Goal: Transaction & Acquisition: Subscribe to service/newsletter

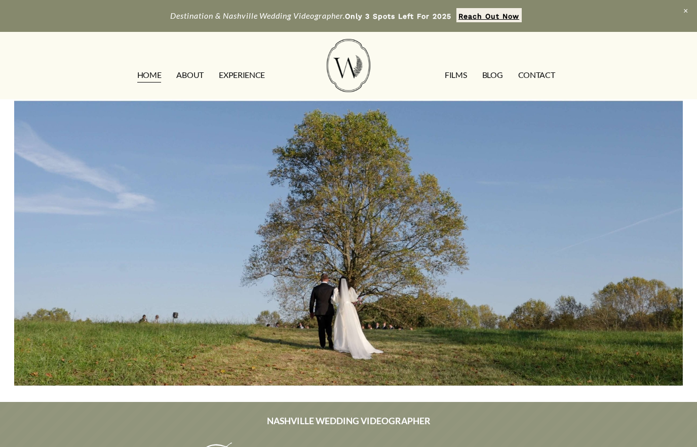
click at [457, 76] on link "FILMS" at bounding box center [456, 75] width 22 height 16
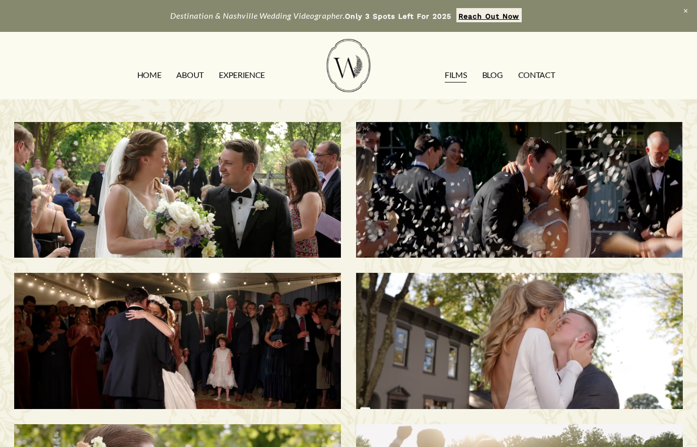
click at [56, 244] on div "[PERSON_NAME] & [PERSON_NAME] | [GEOGRAPHIC_DATA], [GEOGRAPHIC_DATA]" at bounding box center [177, 190] width 327 height 136
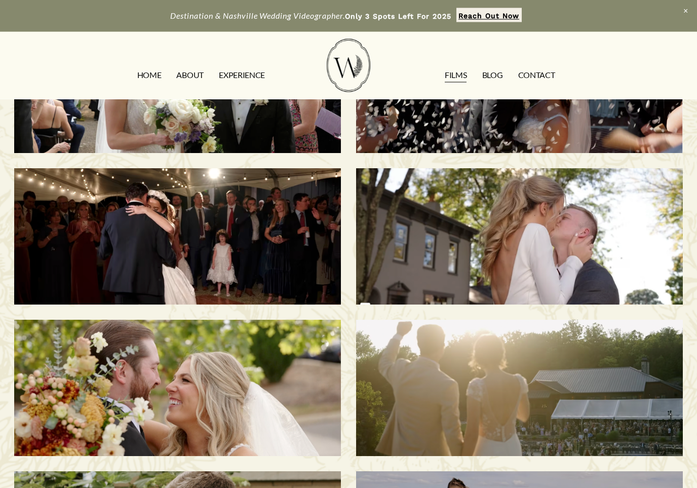
scroll to position [107, 0]
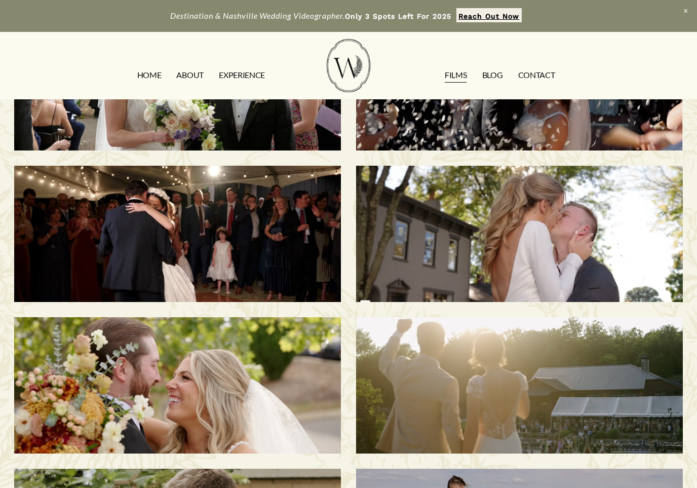
click at [246, 394] on h3 "Melissa & Taylor | Nashville, TN" at bounding box center [177, 385] width 281 height 115
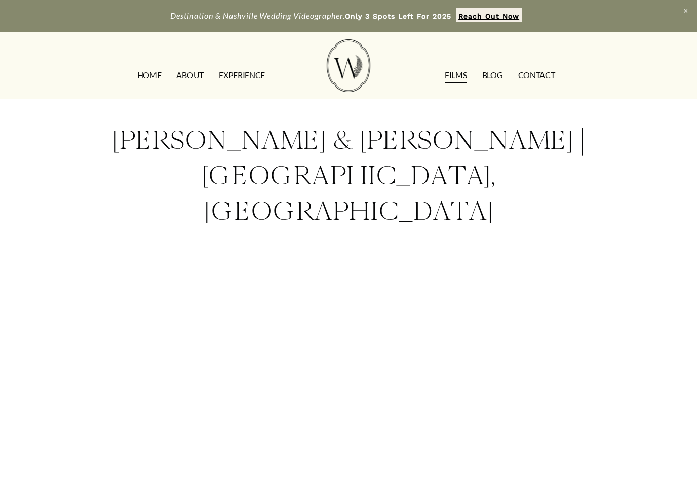
click at [675, 308] on div "Morgan & Tommy | Nashville, TN" at bounding box center [348, 339] width 697 height 480
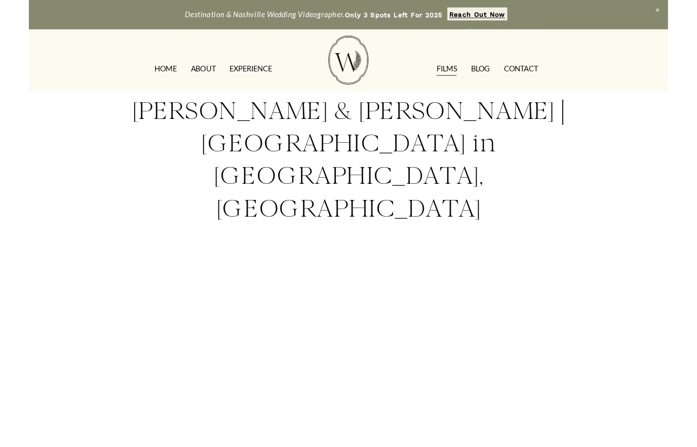
scroll to position [62, 0]
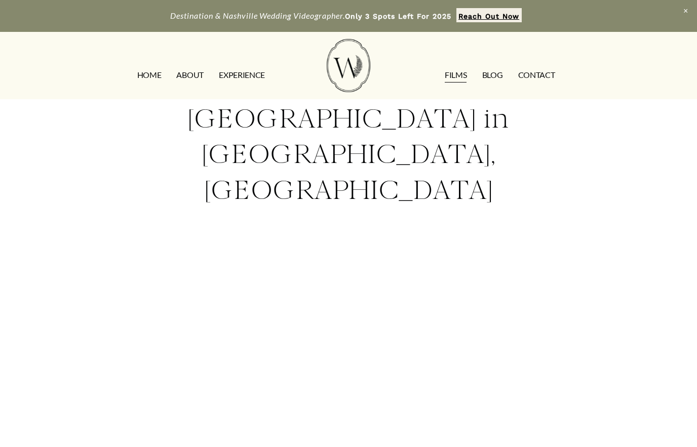
click at [241, 78] on link "EXPERIENCE" at bounding box center [242, 75] width 46 height 16
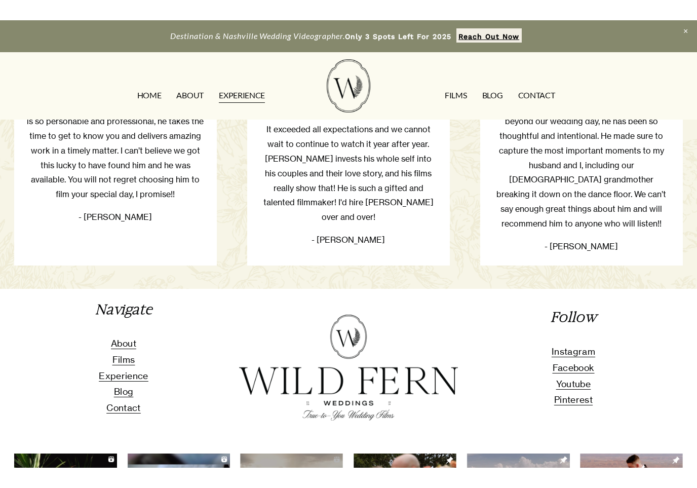
scroll to position [1779, 0]
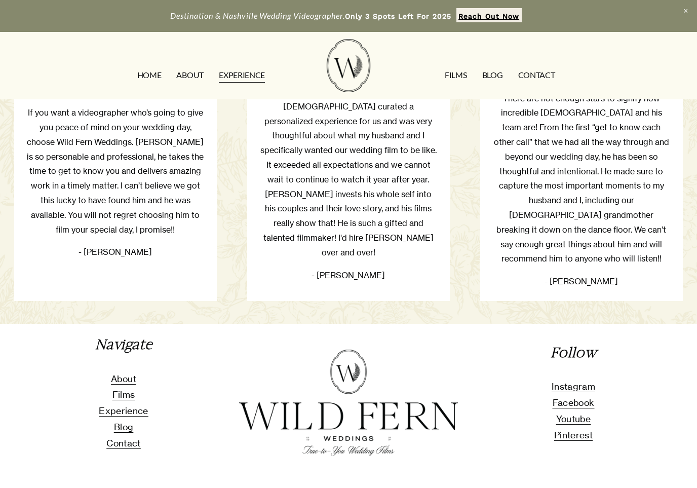
click at [126, 373] on span "About" at bounding box center [123, 378] width 25 height 11
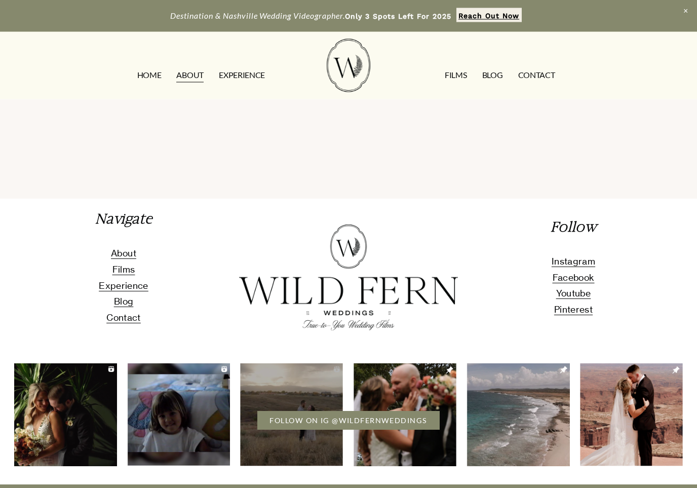
scroll to position [2370, 0]
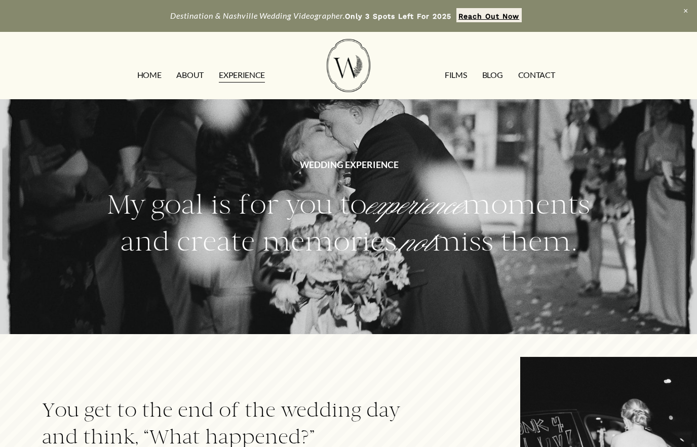
click at [199, 76] on link "ABOUT" at bounding box center [189, 75] width 27 height 16
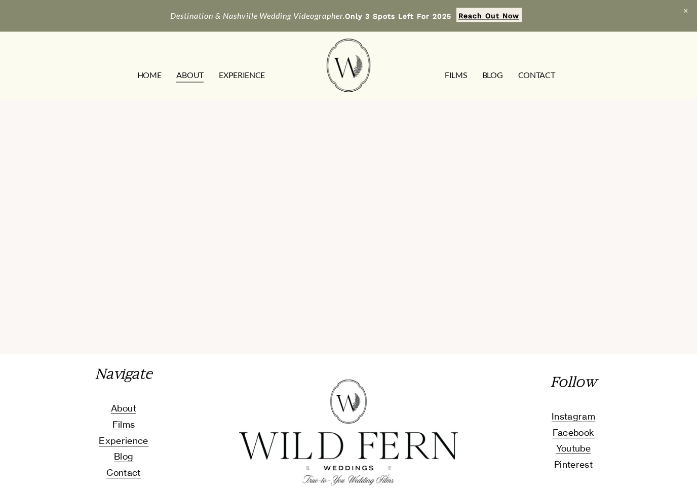
scroll to position [2214, 0]
click at [129, 447] on span "Contact" at bounding box center [123, 472] width 34 height 11
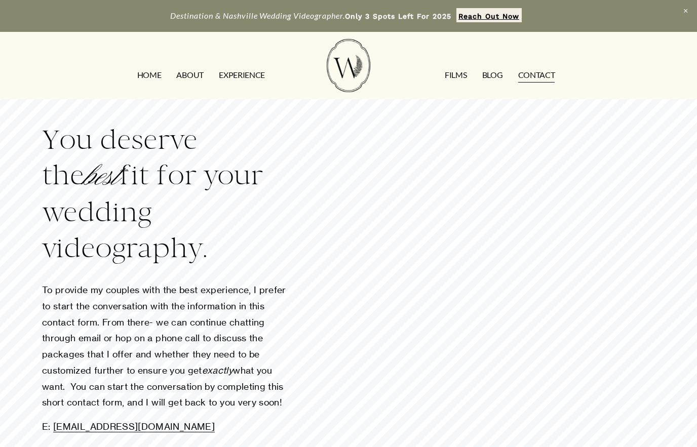
click at [454, 82] on link "FILMS" at bounding box center [456, 75] width 22 height 16
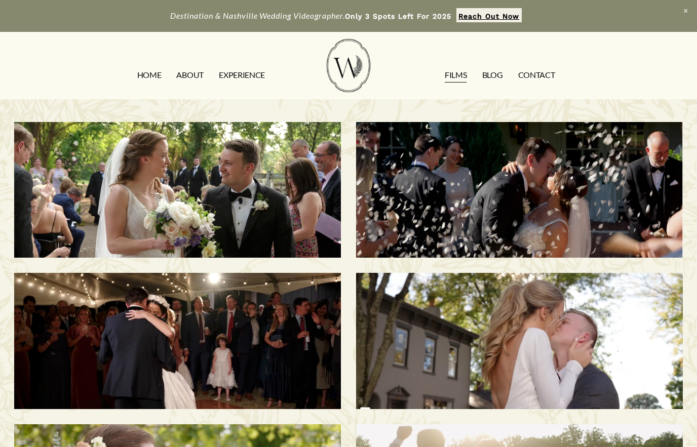
click at [629, 218] on div "Savannah & Tommy | Nashville, TN" at bounding box center [519, 190] width 327 height 136
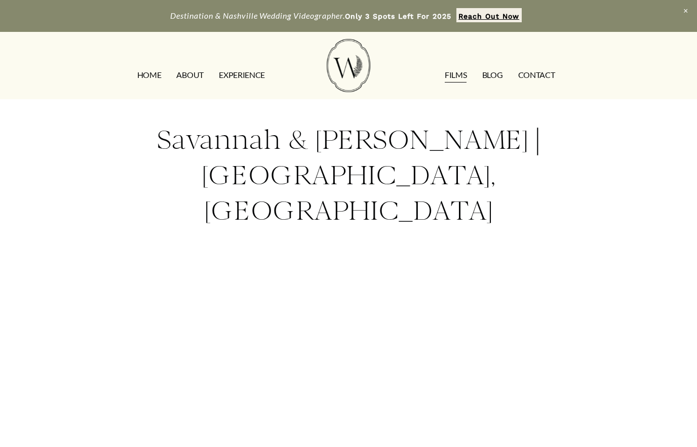
click at [554, 74] on link "CONTACT" at bounding box center [536, 75] width 37 height 16
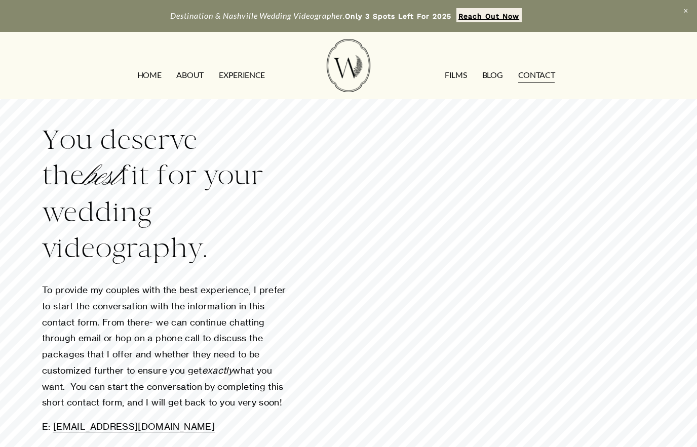
scroll to position [130, 0]
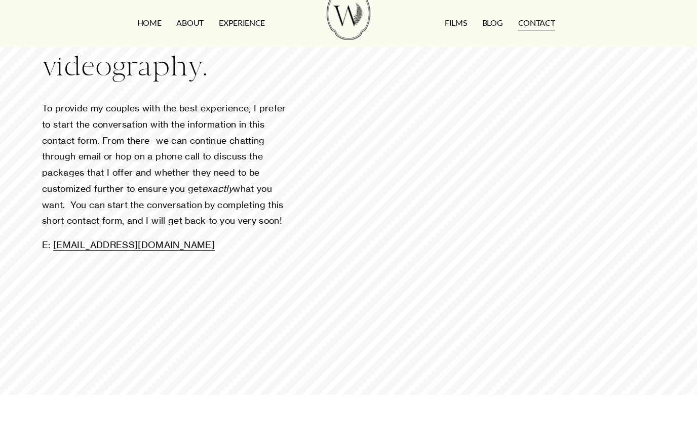
click at [327, 319] on div "You deserve the best fit for your wedding videography. To provide my couples wi…" at bounding box center [348, 362] width 697 height 741
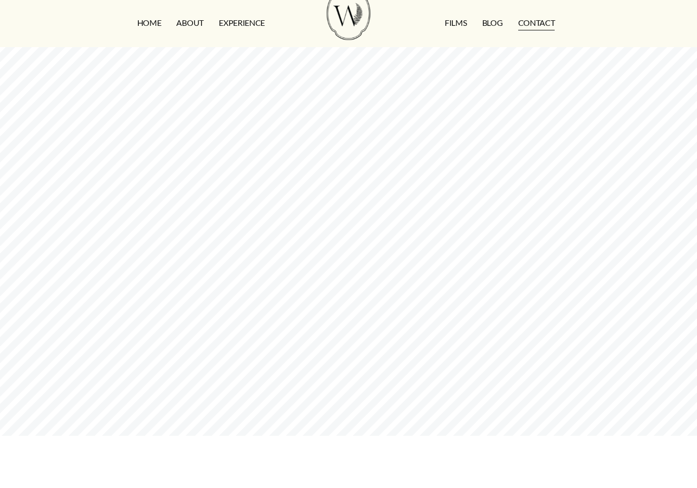
scroll to position [415, 0]
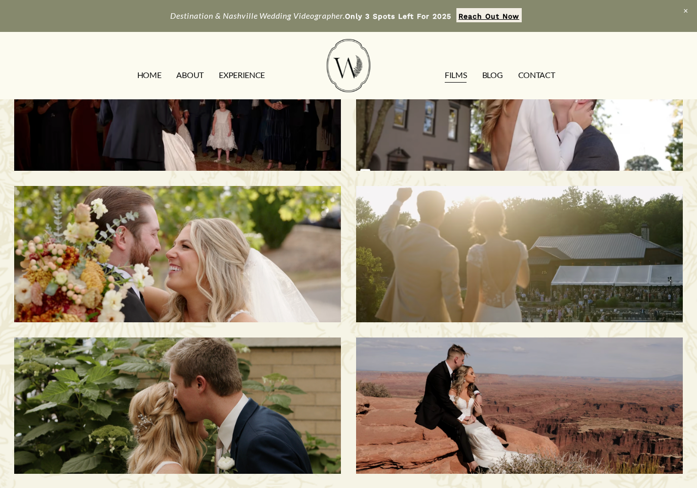
scroll to position [271, 0]
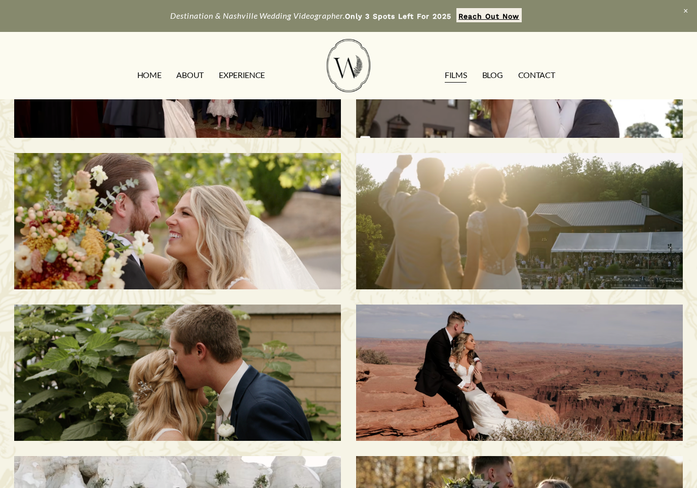
click at [133, 246] on div "Melissa & Taylor | Nashville, TN" at bounding box center [177, 221] width 327 height 136
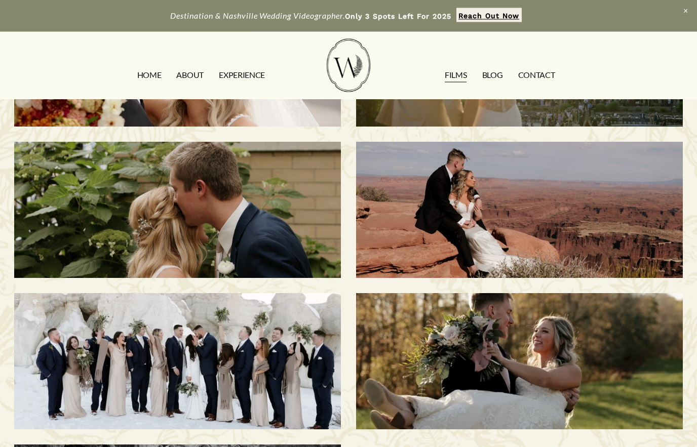
scroll to position [428, 0]
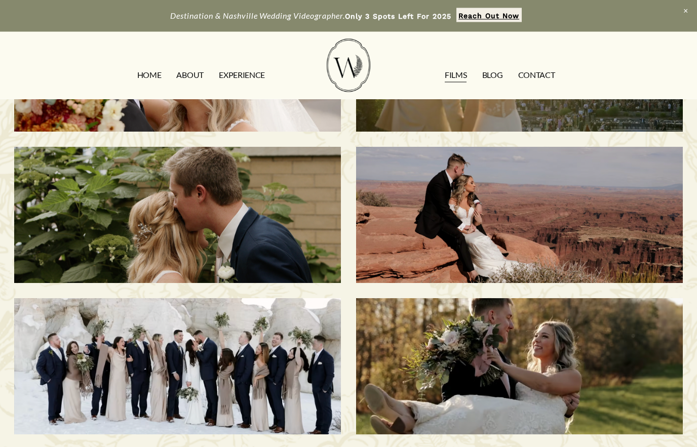
click at [424, 347] on div "Madelyn & Ryan | Alvaton, KY" at bounding box center [519, 367] width 327 height 136
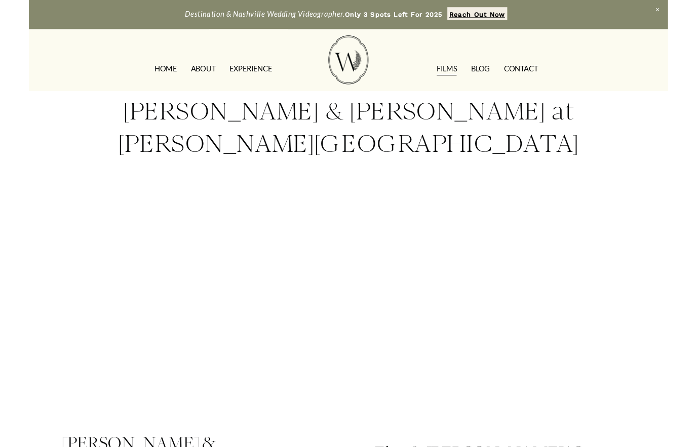
scroll to position [59, 0]
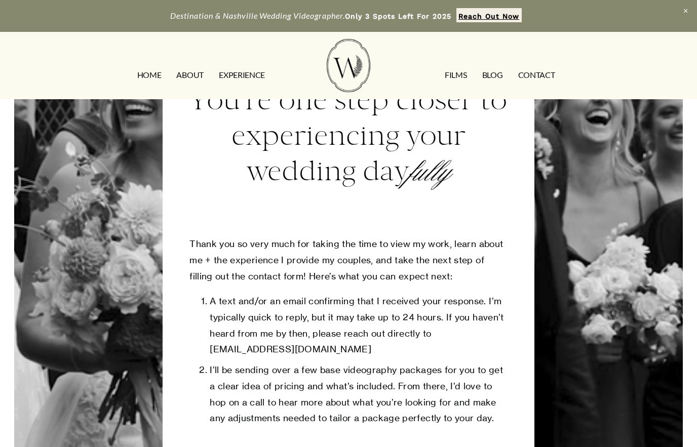
scroll to position [203, 0]
